Goal: Answer question/provide support

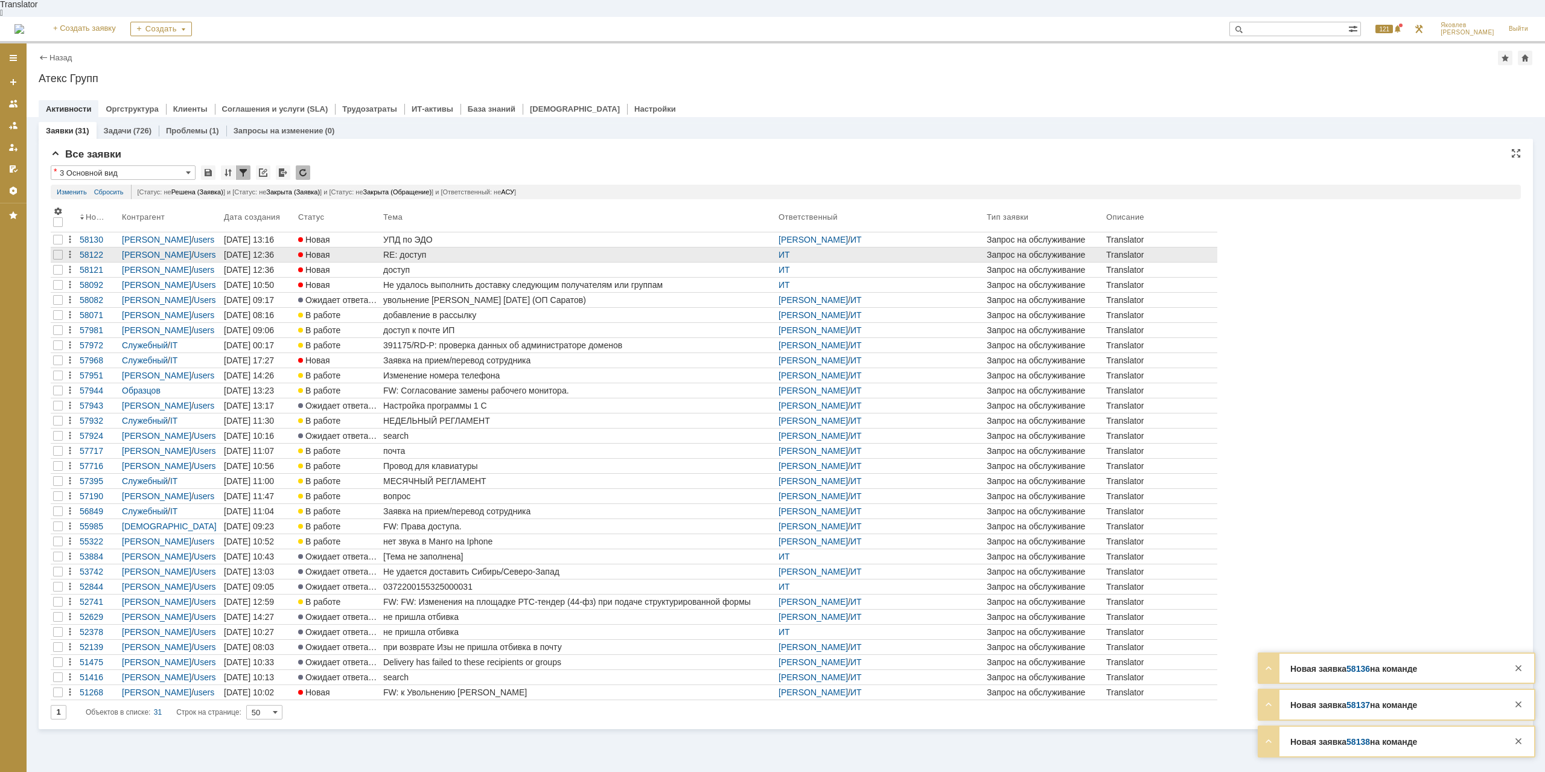
click at [431, 250] on div "RE: доступ" at bounding box center [578, 255] width 390 height 10
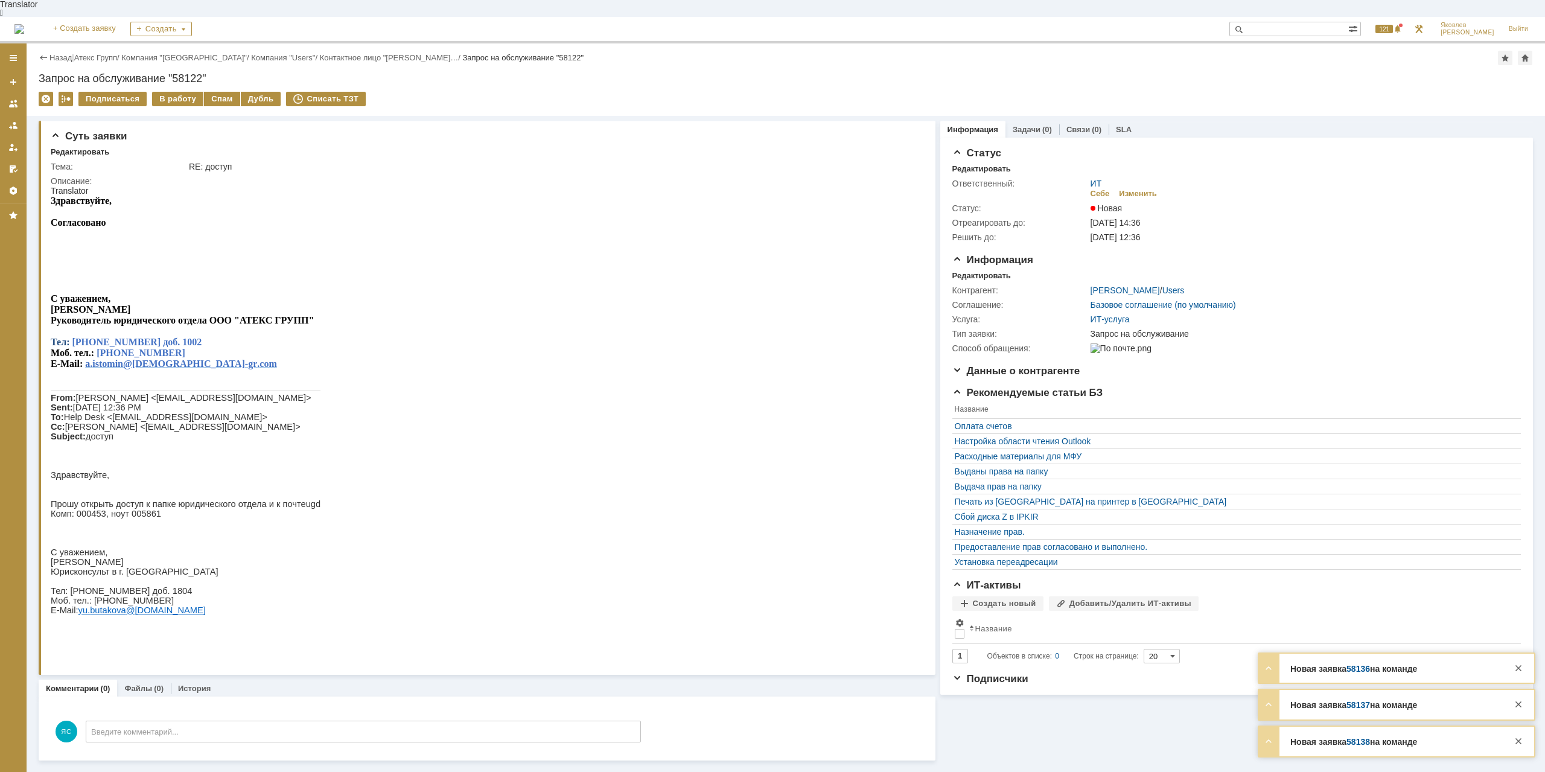
drag, startPoint x: 82, startPoint y: 215, endPoint x: 97, endPoint y: 213, distance: 14.6
click at [97, 217] on span "Согласовано" at bounding box center [79, 222] width 56 height 10
drag, startPoint x: 180, startPoint y: 516, endPoint x: 202, endPoint y: 516, distance: 22.3
click at [202, 509] on span "Прошу открыть доступ к папке юридического отдела и к почте" at bounding box center [178, 504] width 255 height 10
click at [217, 509] on span "Прошу открыть доступ к папке юридического отдела и к почте" at bounding box center [178, 504] width 255 height 10
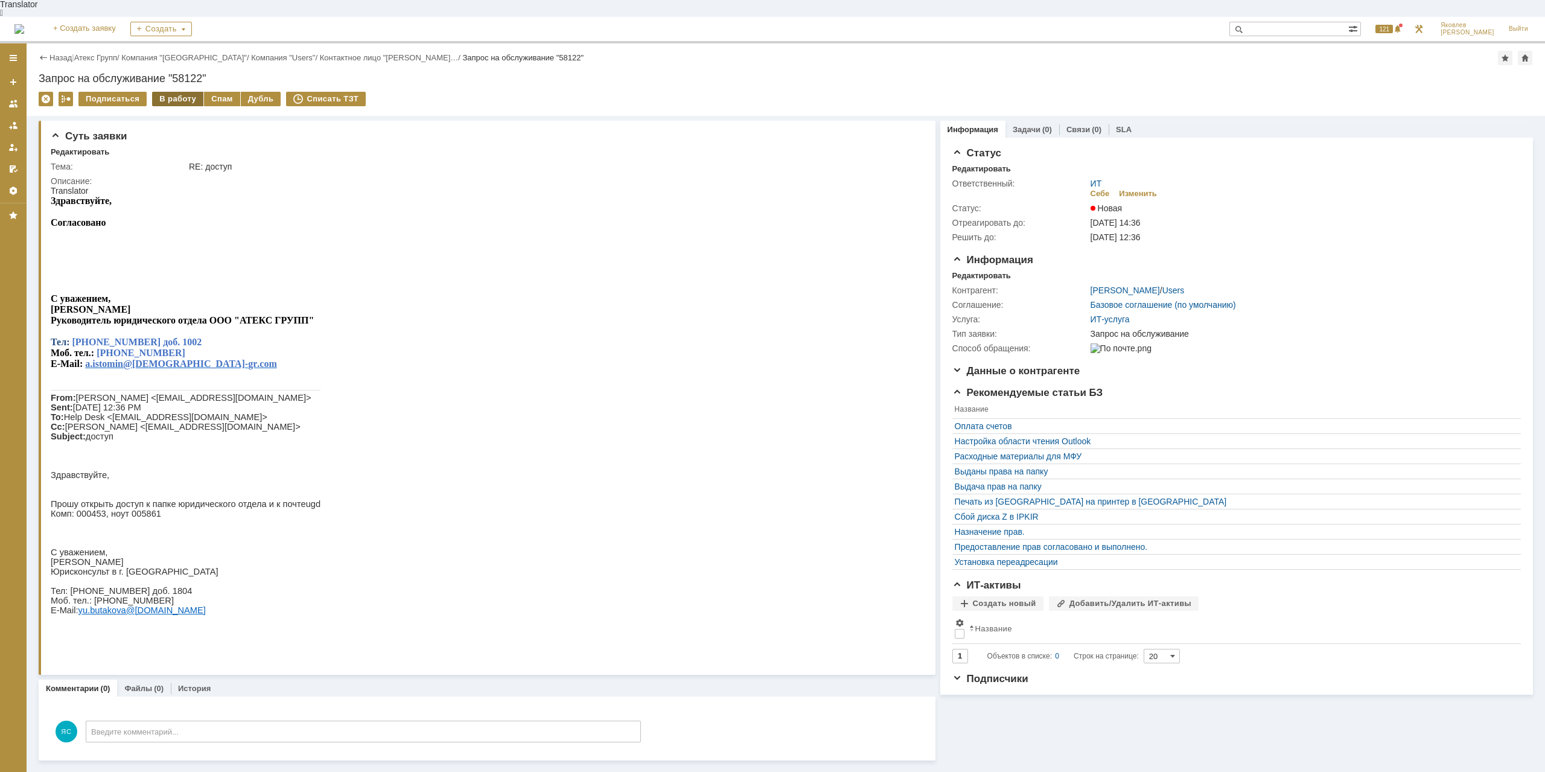
click at [173, 92] on div "В работу" at bounding box center [177, 99] width 51 height 14
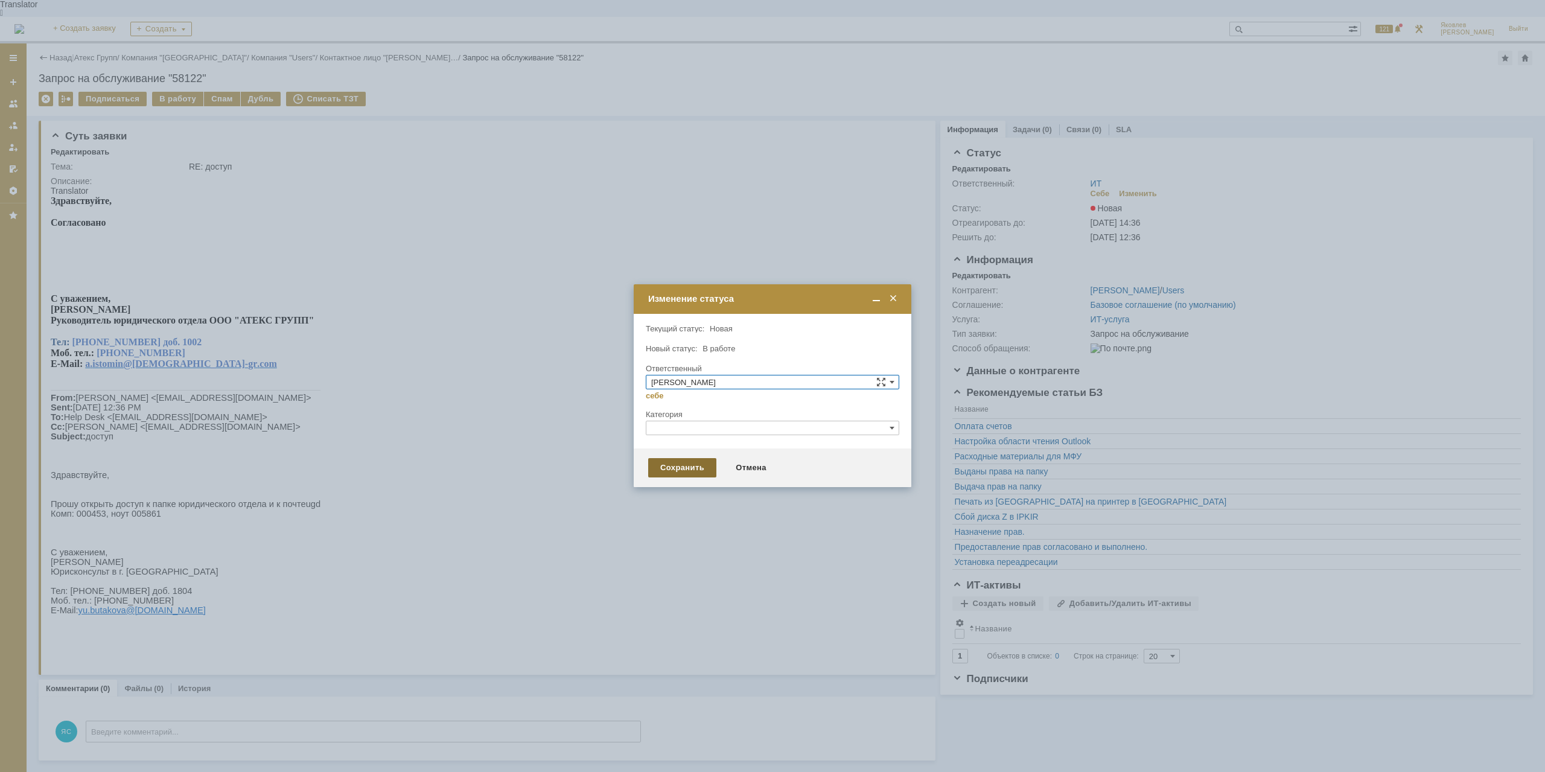
click at [694, 472] on div "Сохранить" at bounding box center [682, 467] width 68 height 19
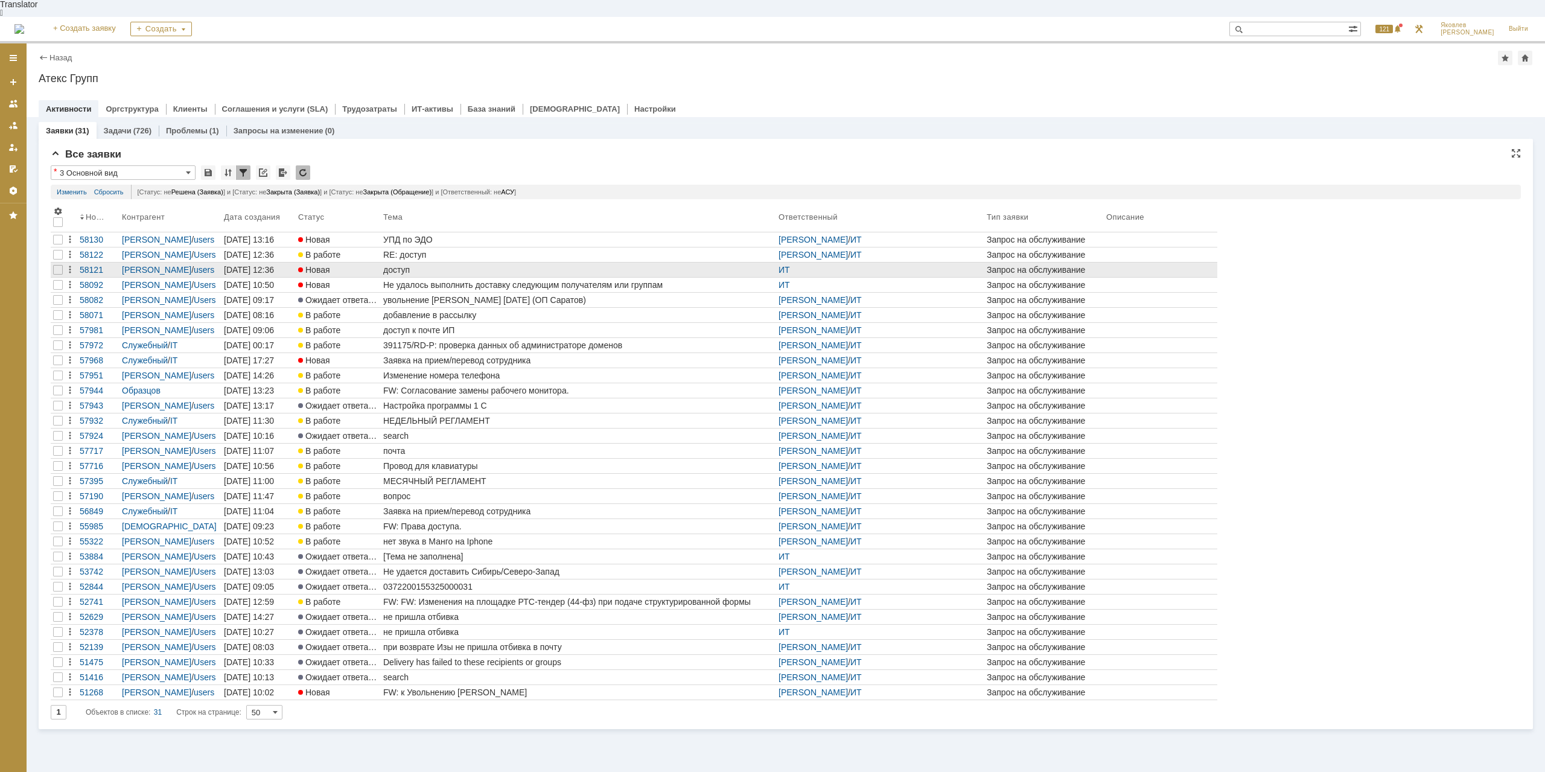
click at [419, 265] on div "доступ" at bounding box center [578, 270] width 390 height 10
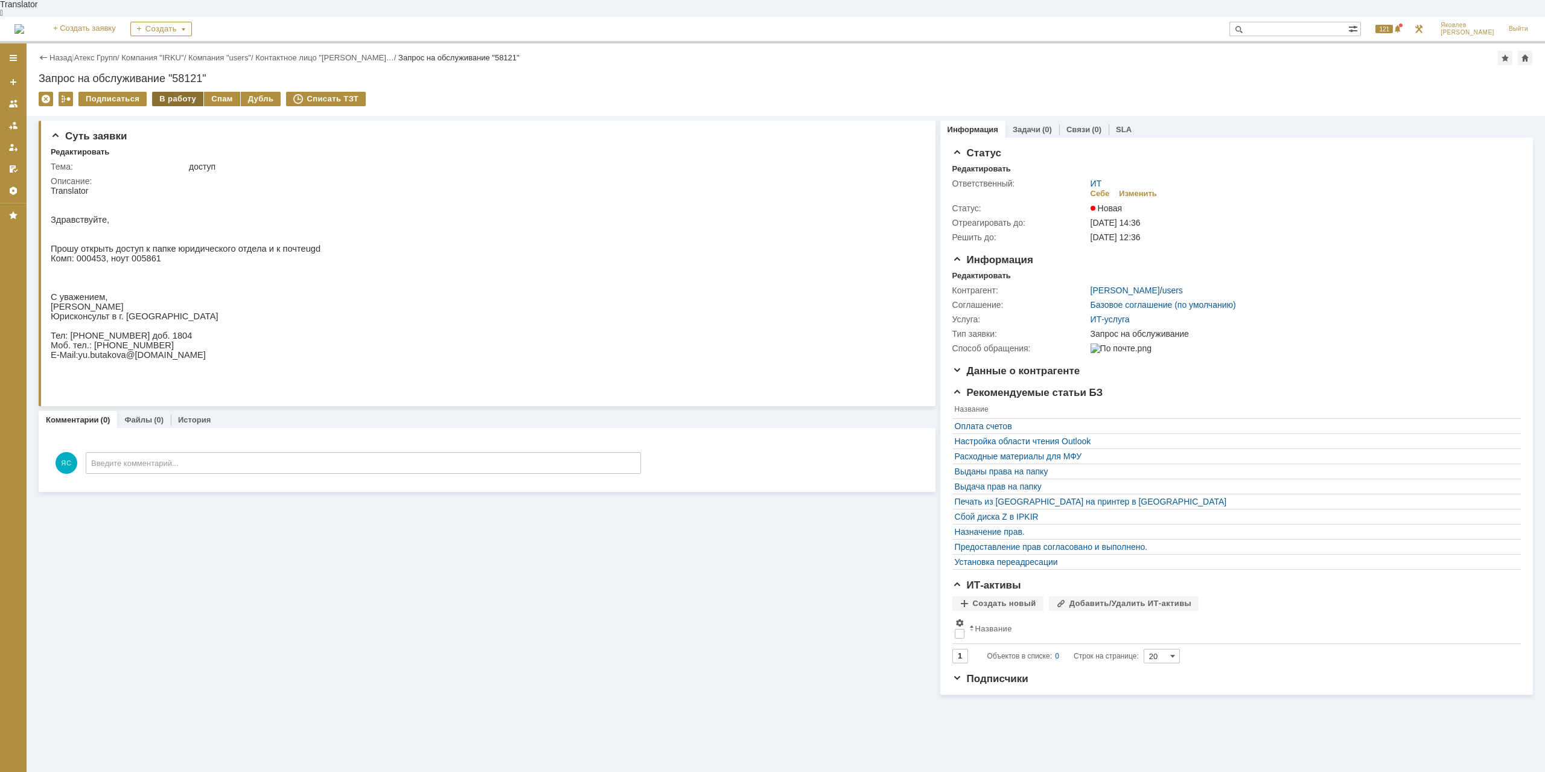
click at [176, 92] on div "В работу" at bounding box center [177, 99] width 51 height 14
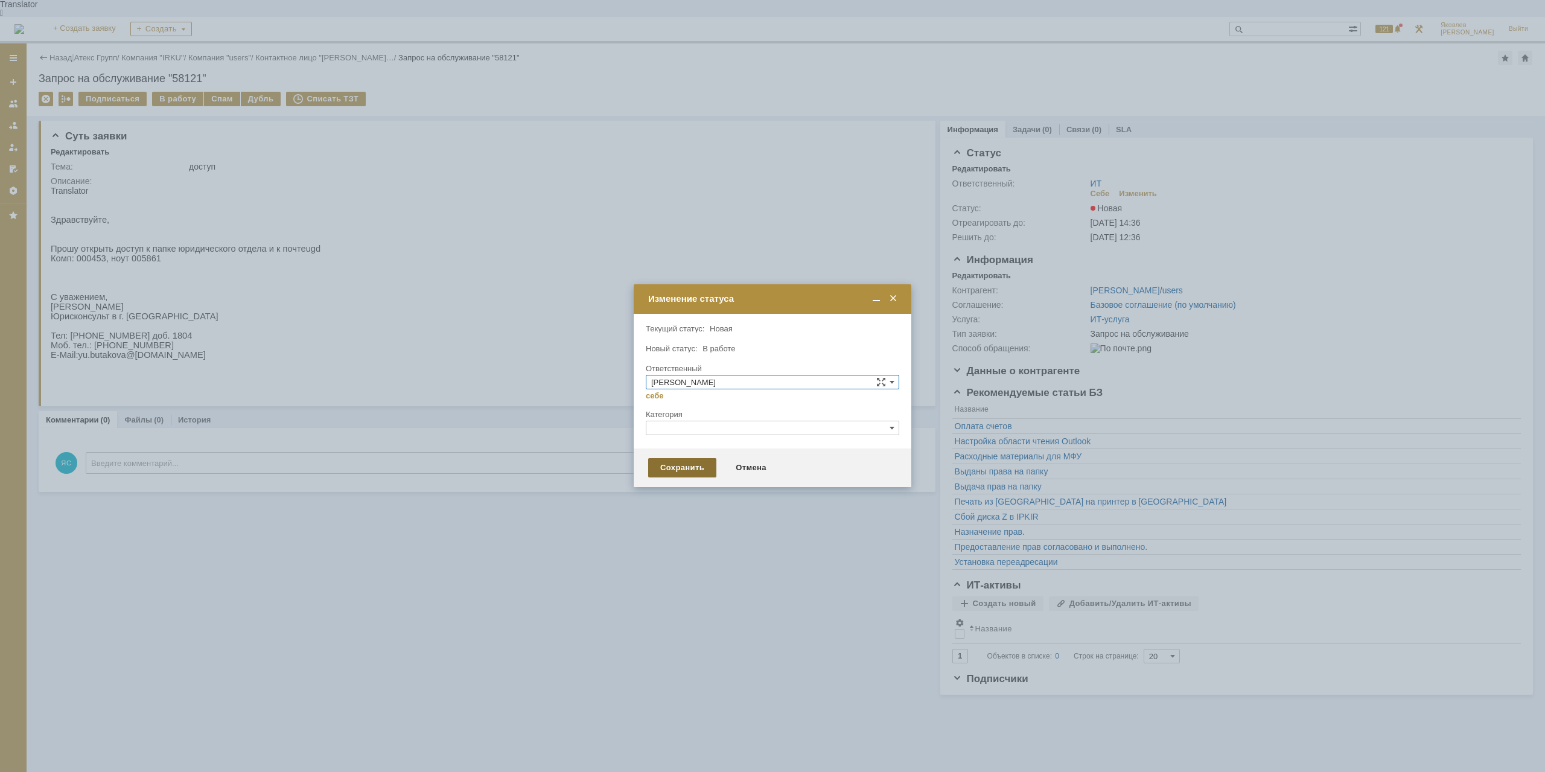
click at [681, 468] on div "Сохранить" at bounding box center [682, 467] width 68 height 19
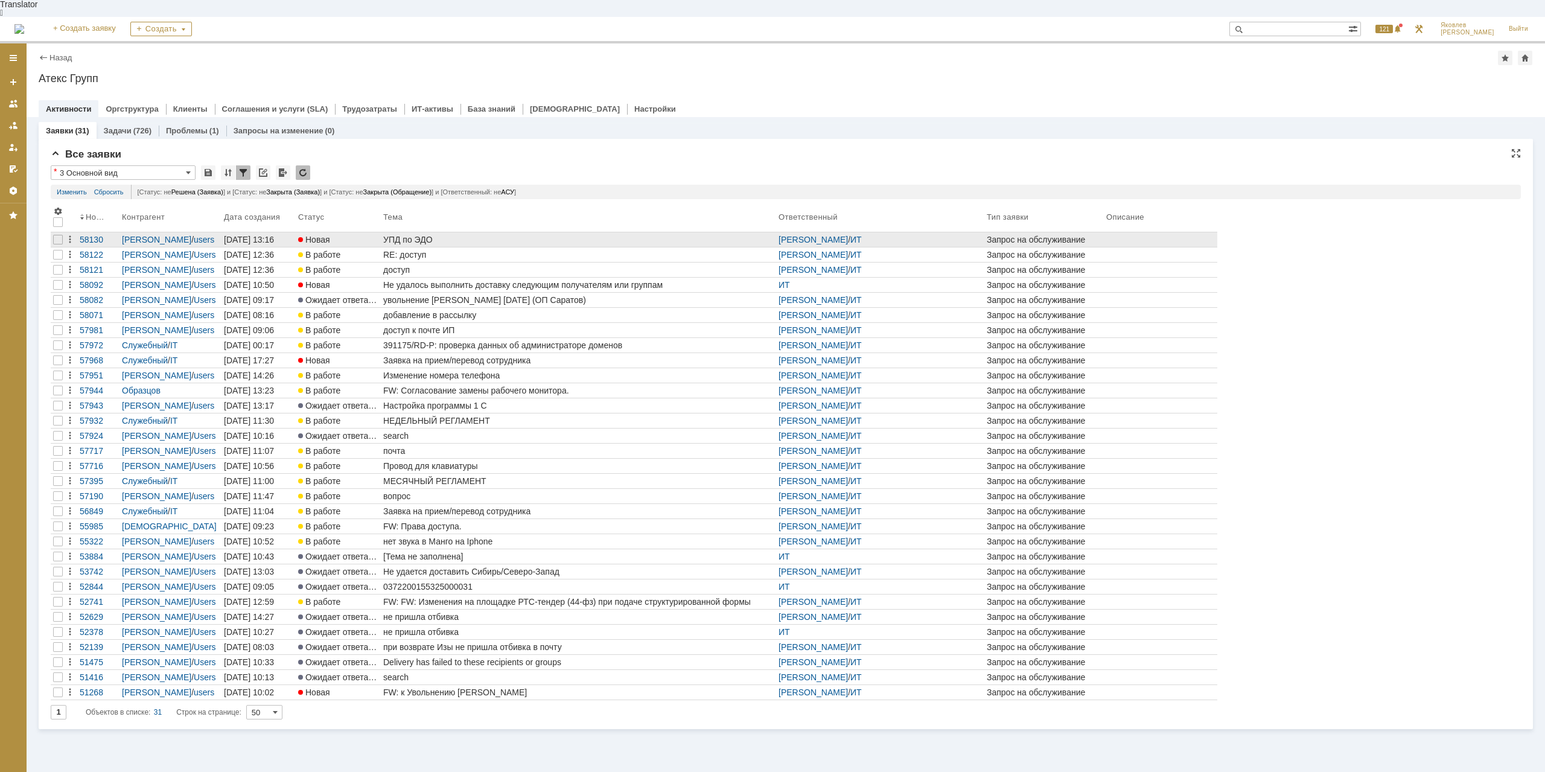
click at [399, 235] on div "УПД по ЭДО" at bounding box center [578, 240] width 390 height 10
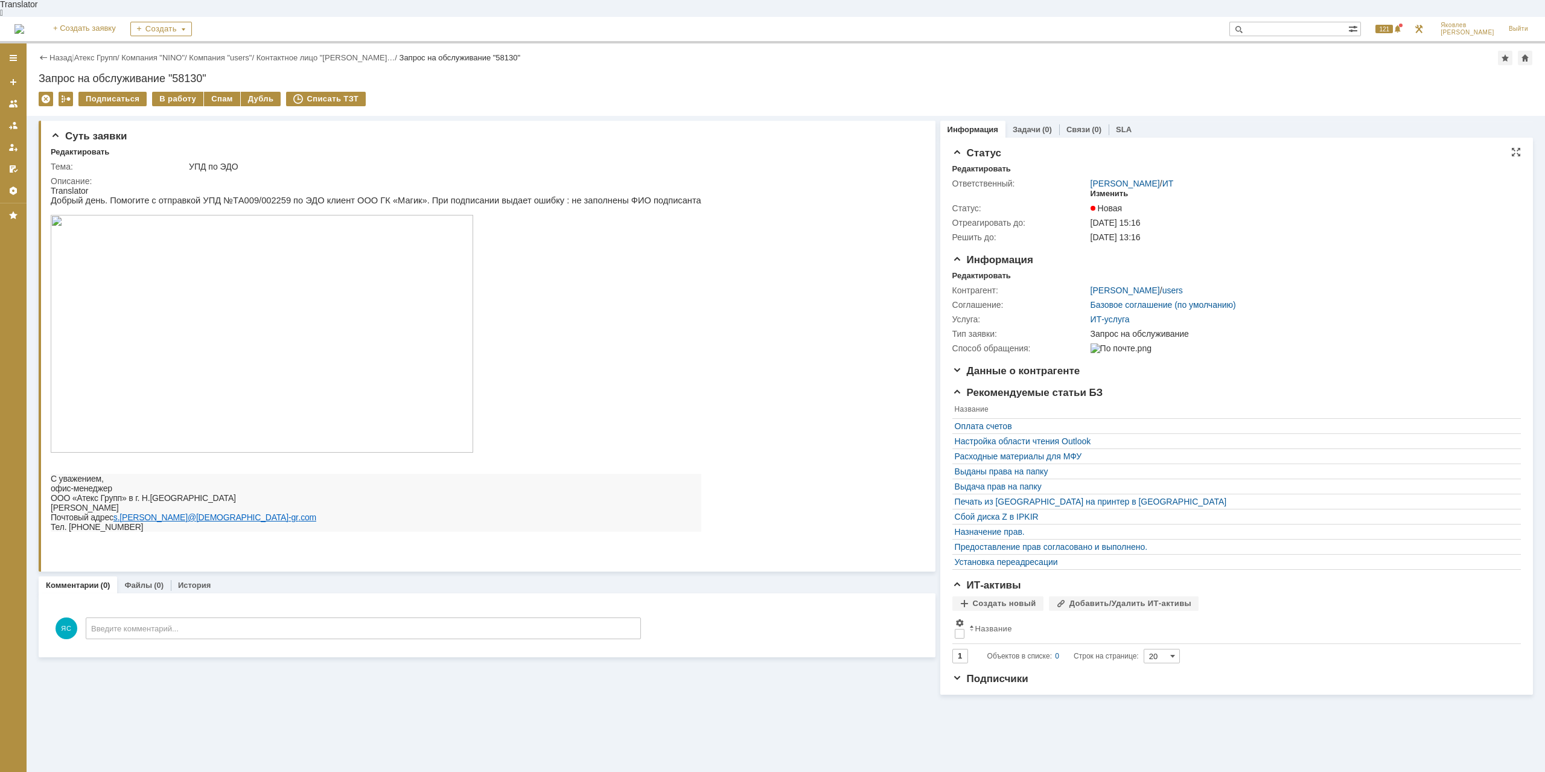
click at [1116, 189] on div "Изменить" at bounding box center [1109, 194] width 38 height 10
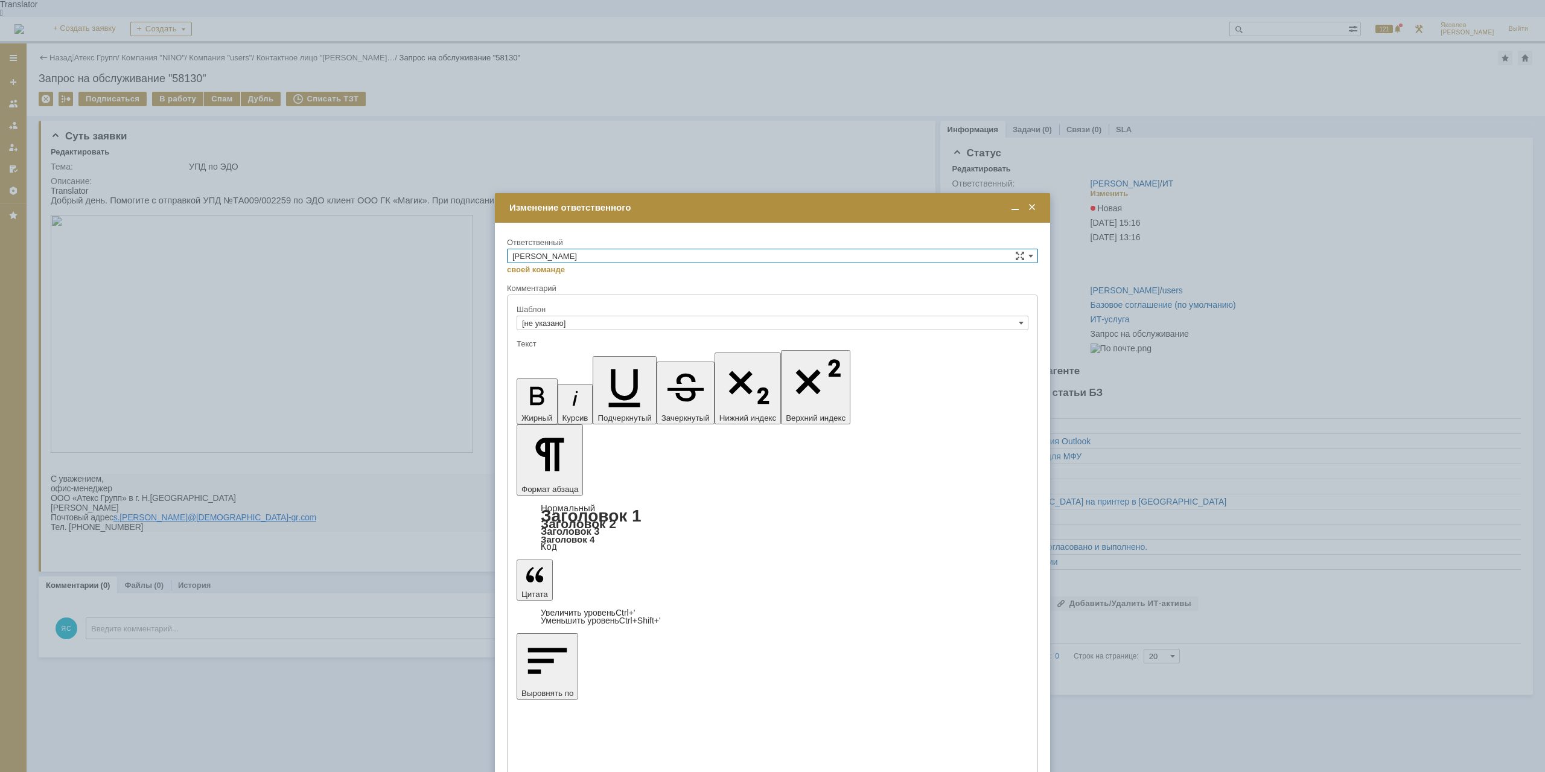
click at [568, 259] on input "[PERSON_NAME]" at bounding box center [772, 256] width 531 height 14
click at [551, 355] on span "АСУ" at bounding box center [772, 356] width 520 height 10
type input "АСУ"
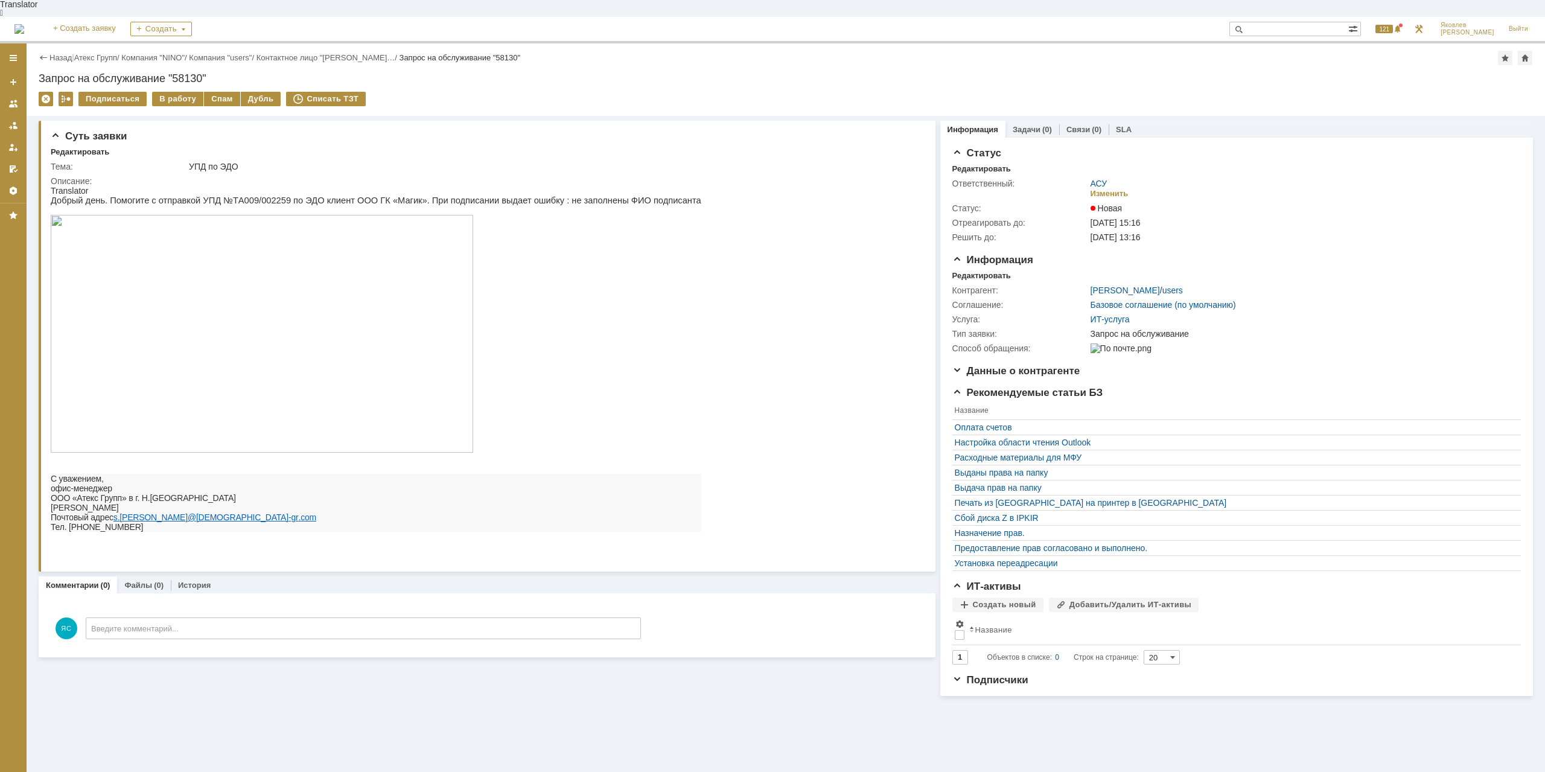
click at [298, 331] on img at bounding box center [262, 334] width 422 height 238
click at [95, 53] on link "Атекс Групп" at bounding box center [95, 57] width 43 height 9
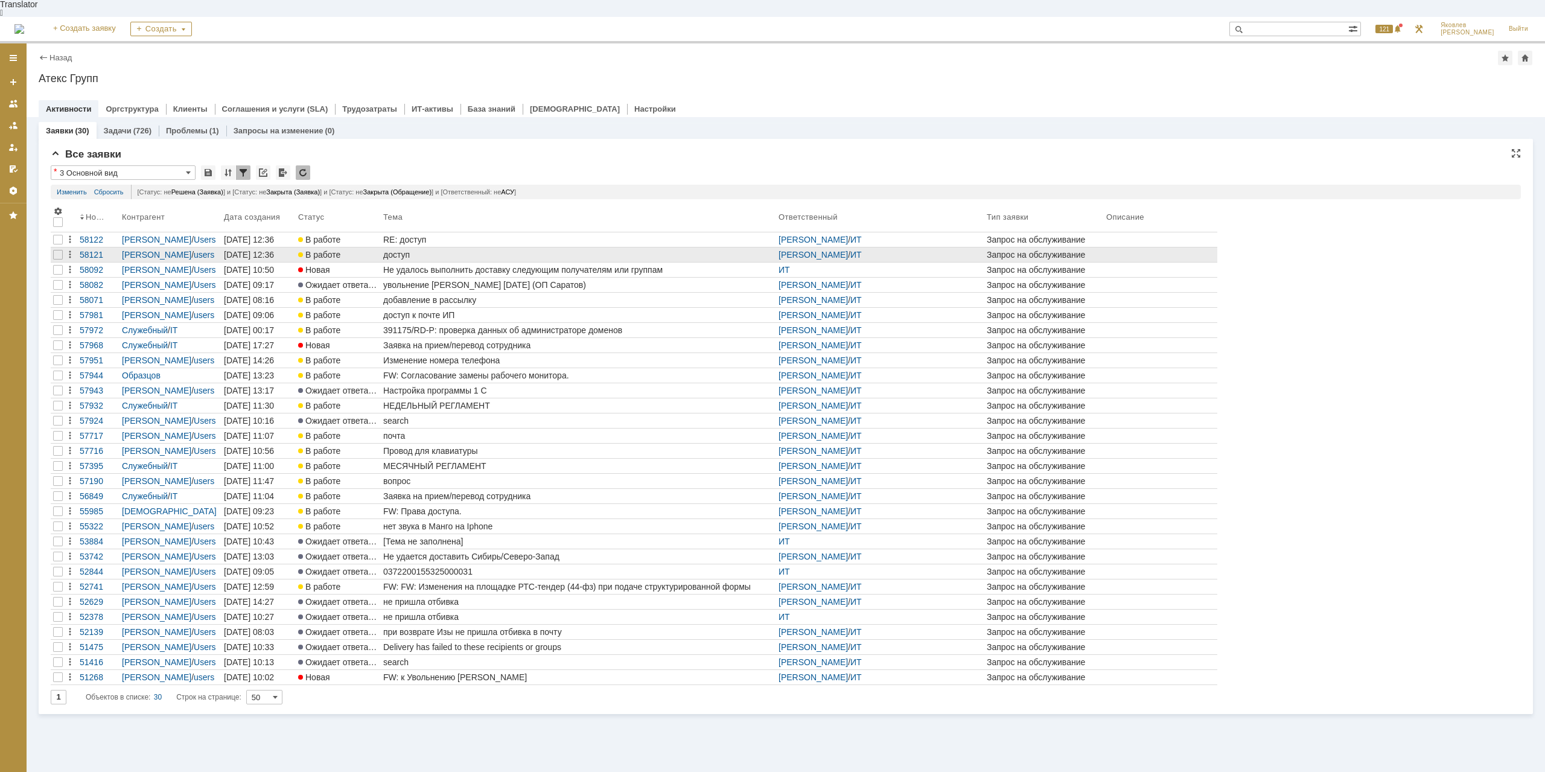
click at [398, 247] on link "доступ" at bounding box center [578, 254] width 395 height 14
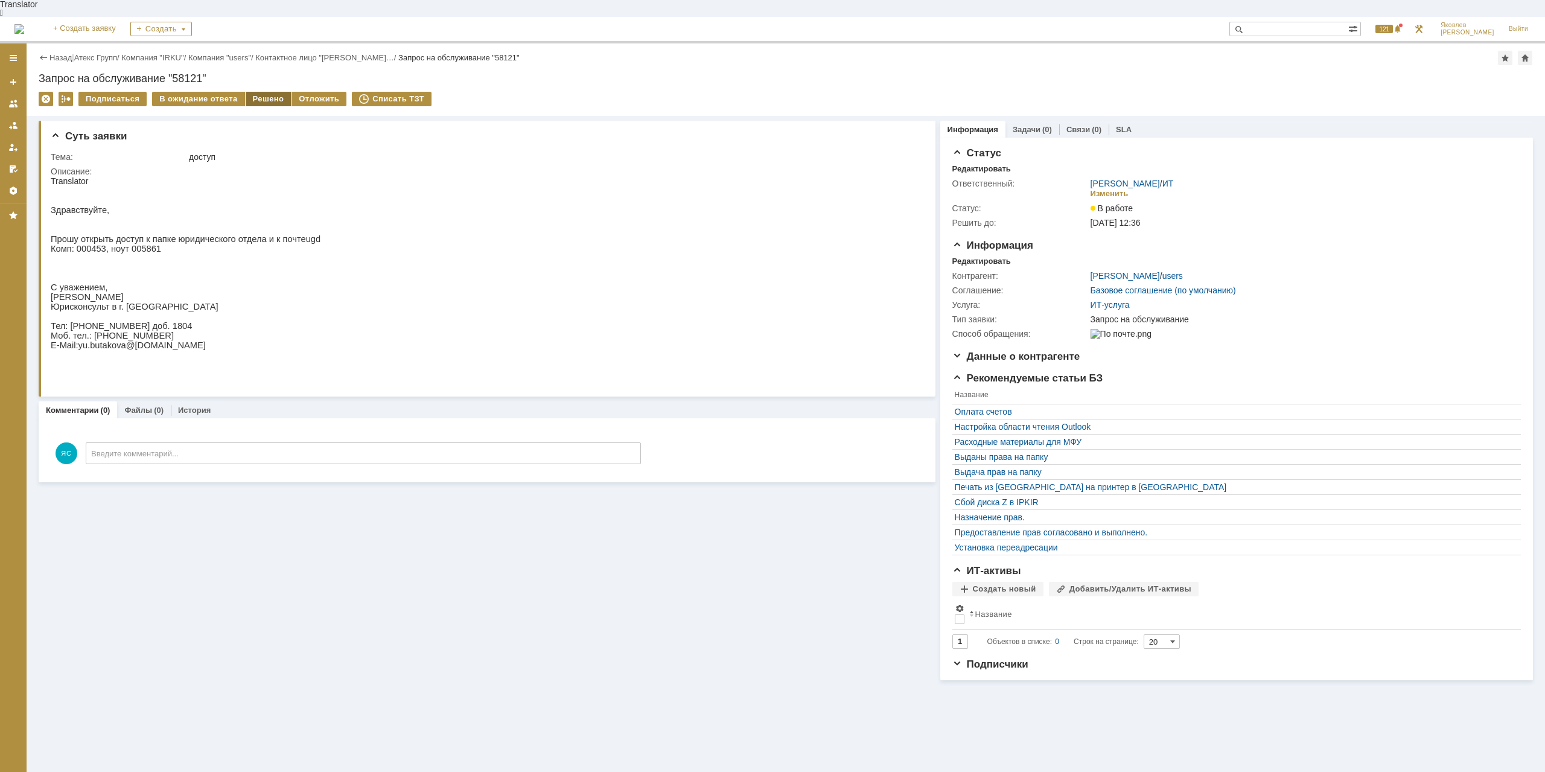
click at [259, 92] on div "Решено" at bounding box center [269, 99] width 46 height 14
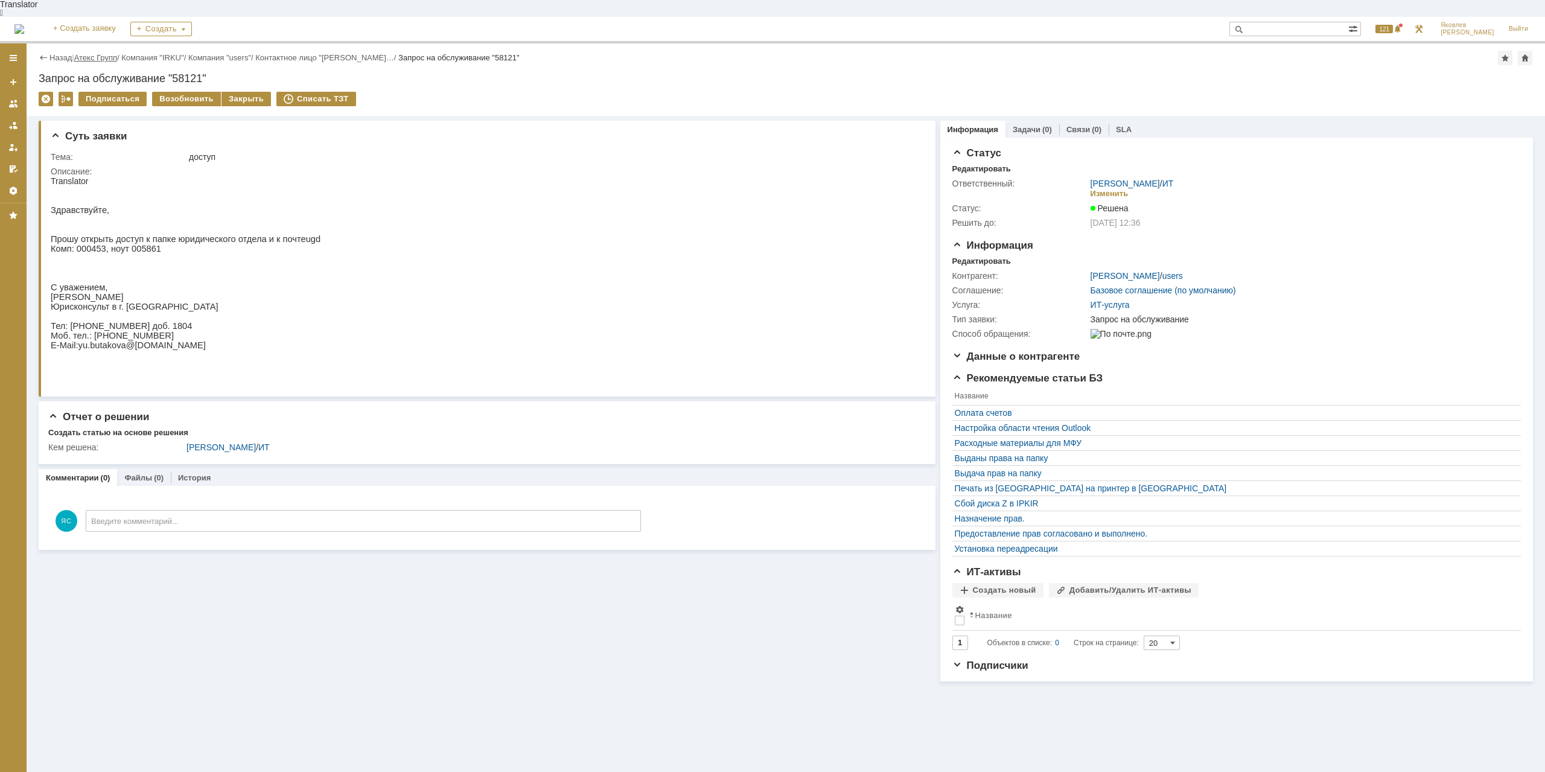
click at [110, 53] on link "Атекс Групп" at bounding box center [95, 57] width 43 height 9
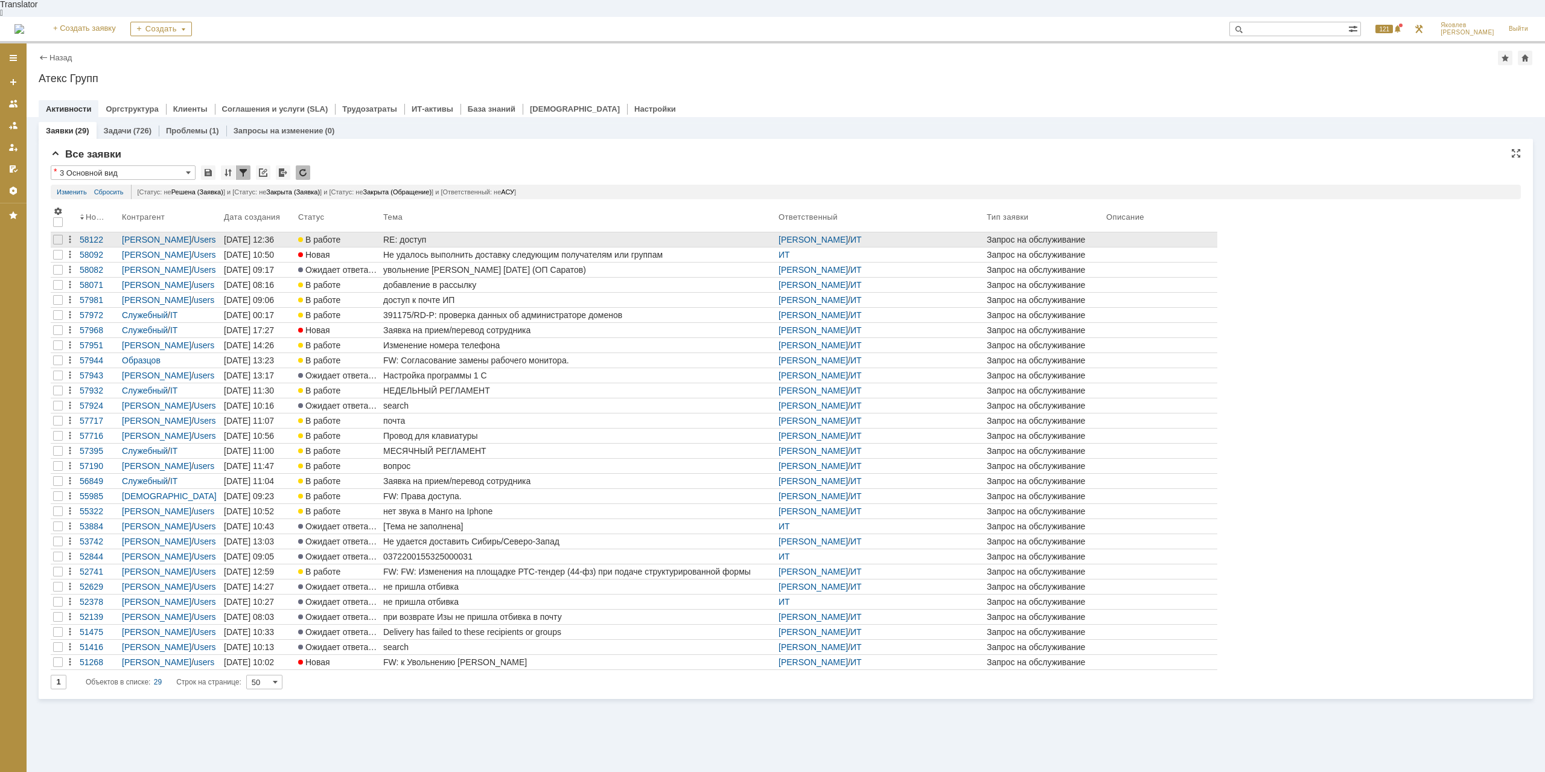
click at [401, 235] on div "RE: доступ" at bounding box center [578, 240] width 390 height 10
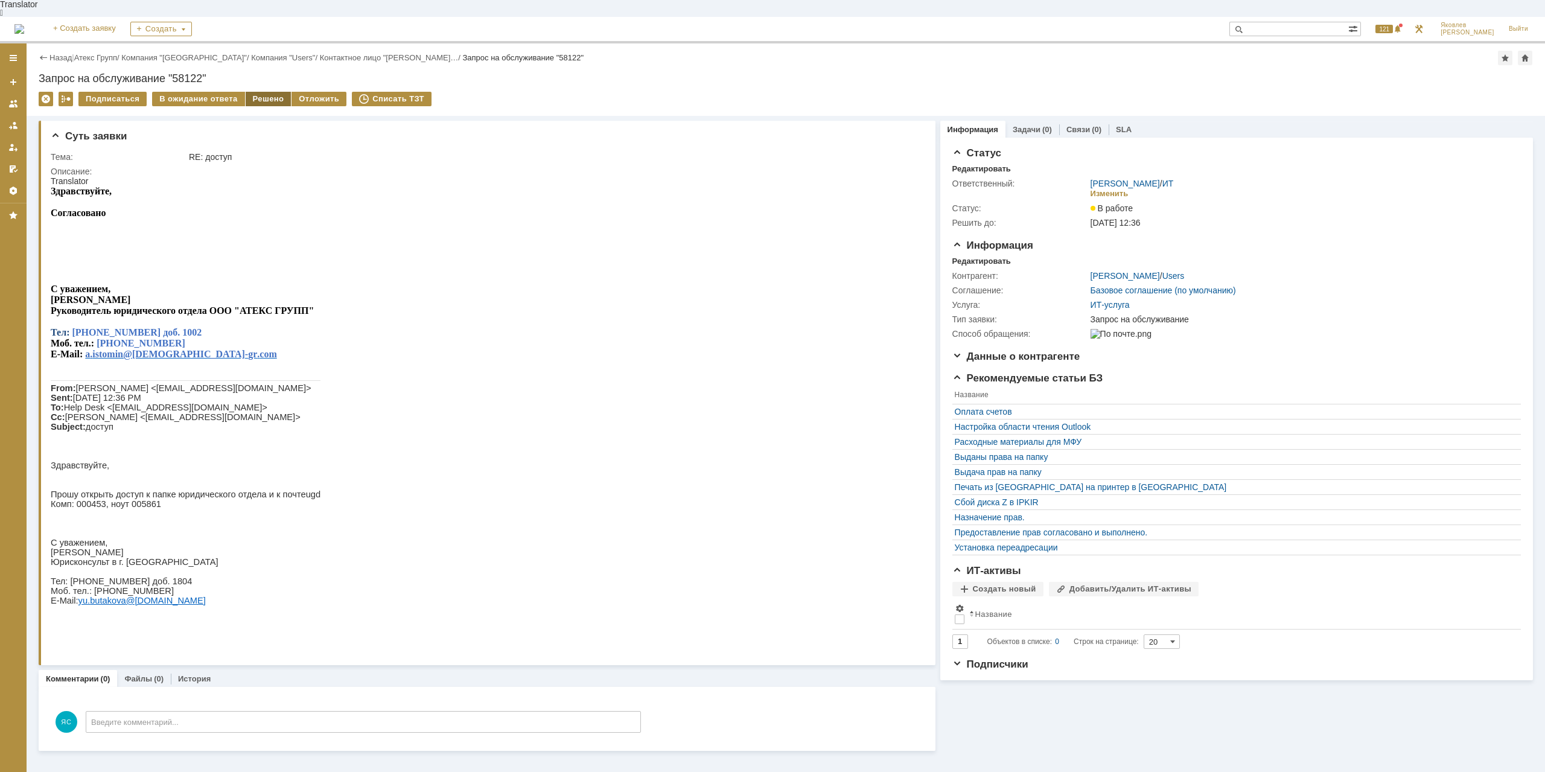
click at [262, 92] on div "Решено" at bounding box center [269, 99] width 46 height 14
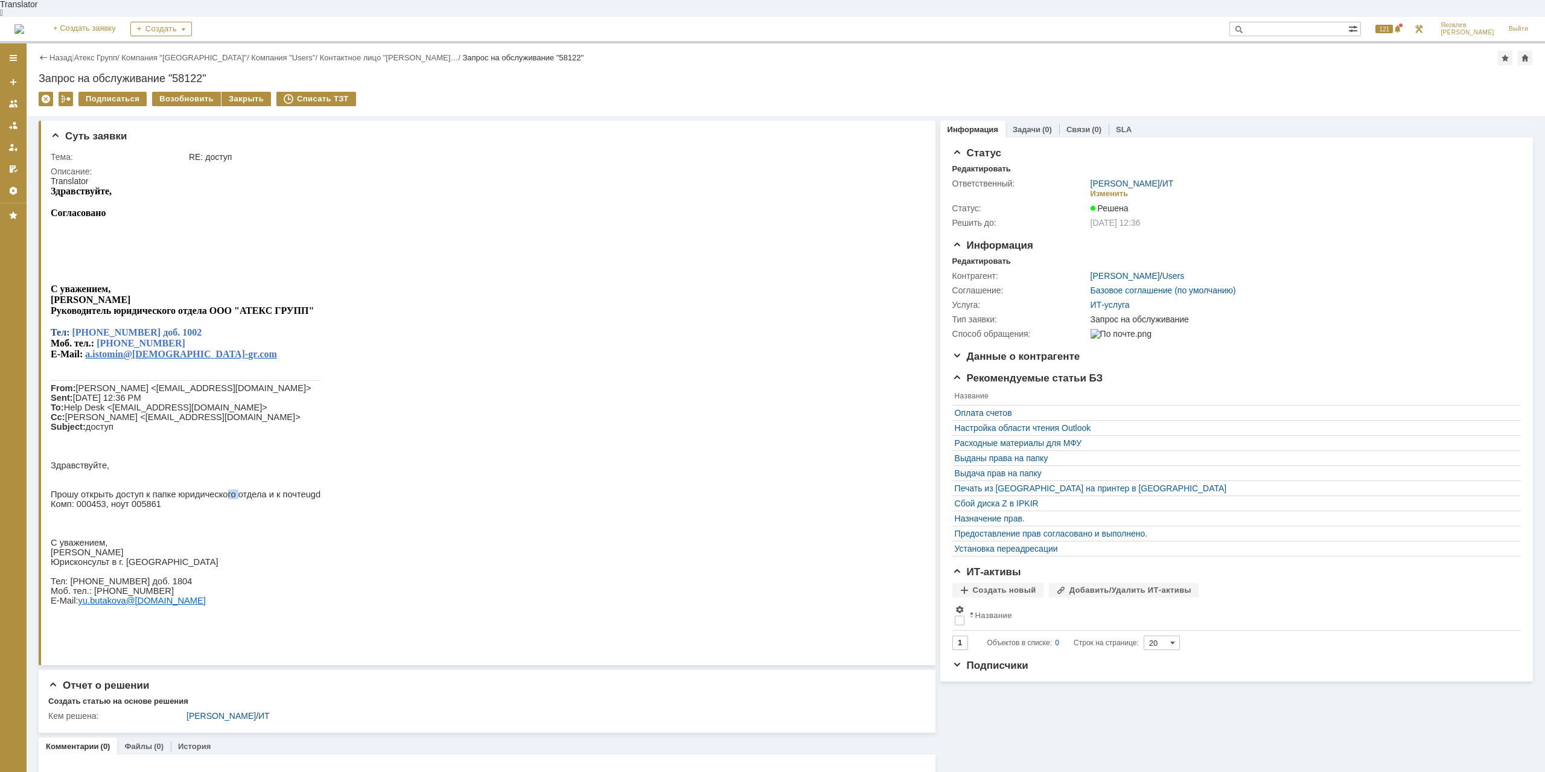
drag, startPoint x: 215, startPoint y: 507, endPoint x: 223, endPoint y: 506, distance: 7.3
click at [223, 499] on span "Прошу открыть доступ к папке юридического отдела и к почте" at bounding box center [178, 494] width 255 height 10
drag, startPoint x: 197, startPoint y: 509, endPoint x: 212, endPoint y: 509, distance: 14.5
click at [212, 499] on span "Прошу открыть доступ к папке юридического отдела и к почте" at bounding box center [178, 494] width 255 height 10
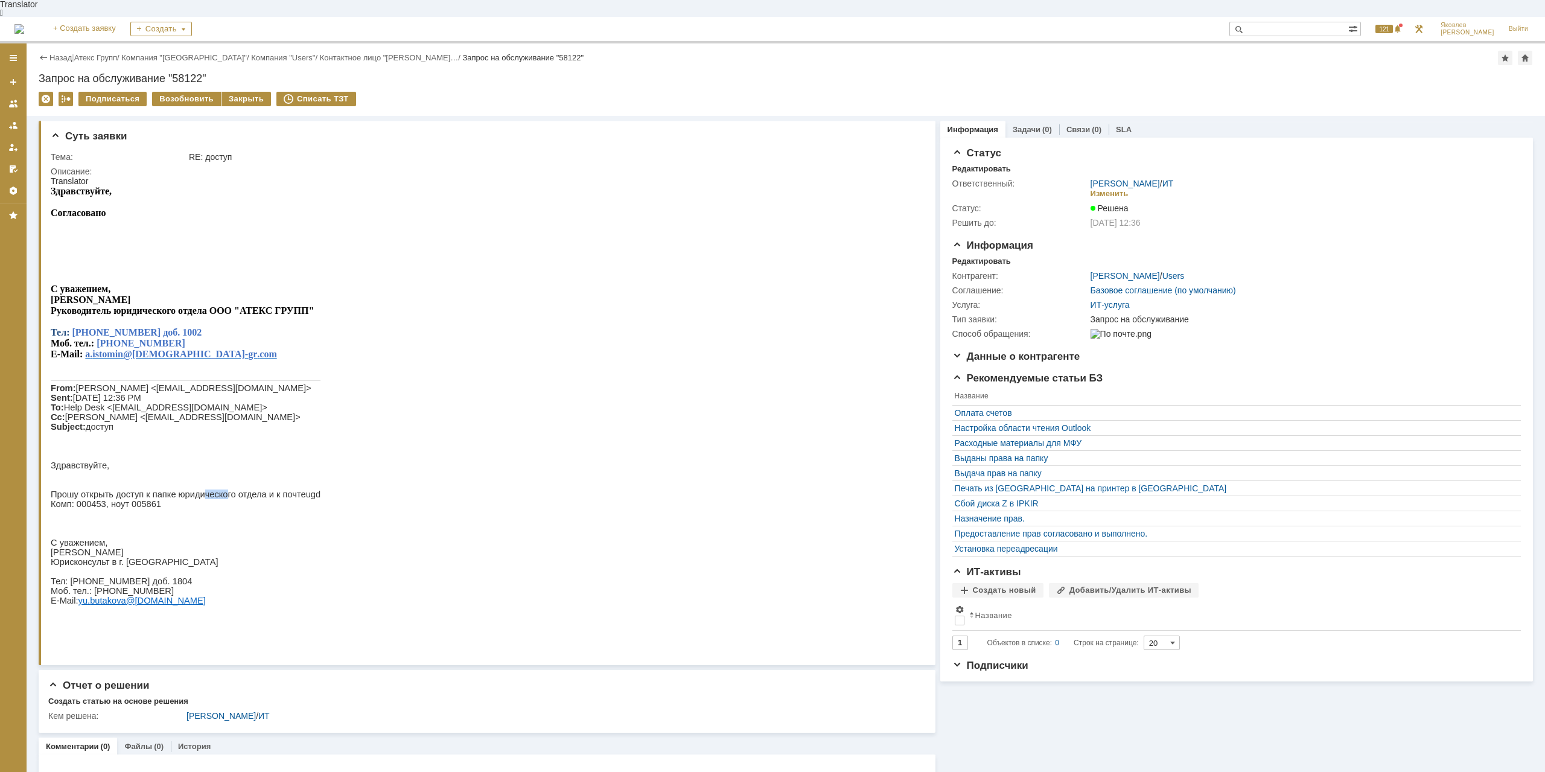
click at [212, 499] on span "Прошу открыть доступ к папке юридического отдела и к почте" at bounding box center [178, 494] width 255 height 10
